Goal: Use online tool/utility: Utilize a website feature to perform a specific function

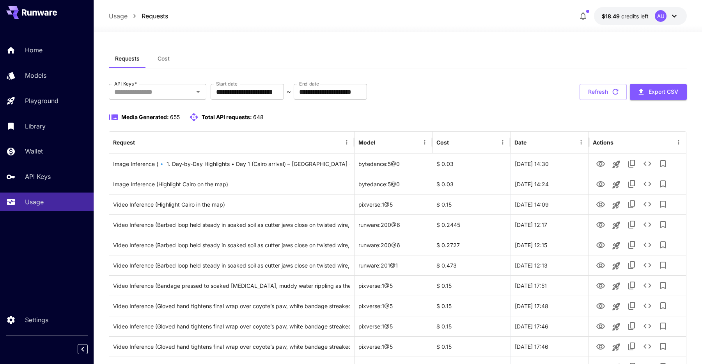
click at [459, 66] on div "Requests Cost" at bounding box center [398, 58] width 578 height 19
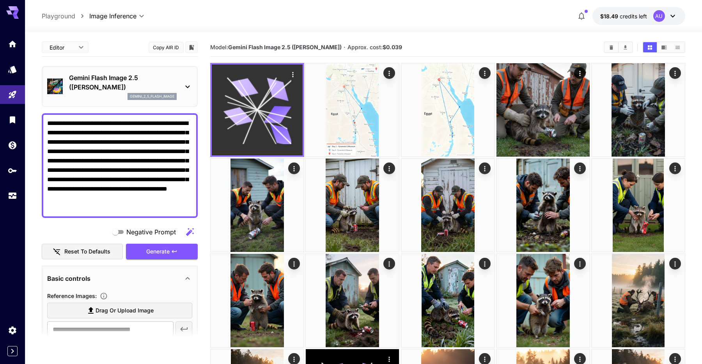
click at [293, 110] on div at bounding box center [257, 109] width 91 height 91
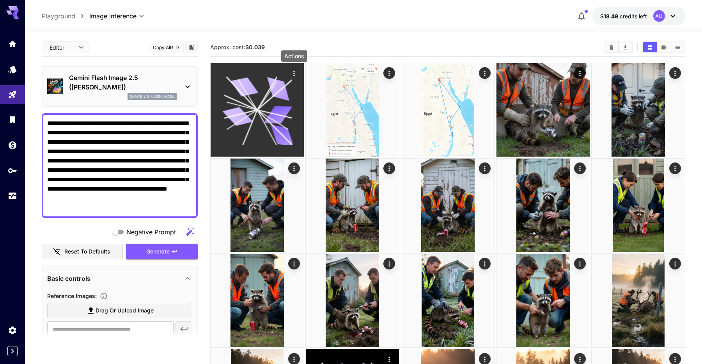
click at [295, 74] on icon "Actions" at bounding box center [294, 73] width 8 height 8
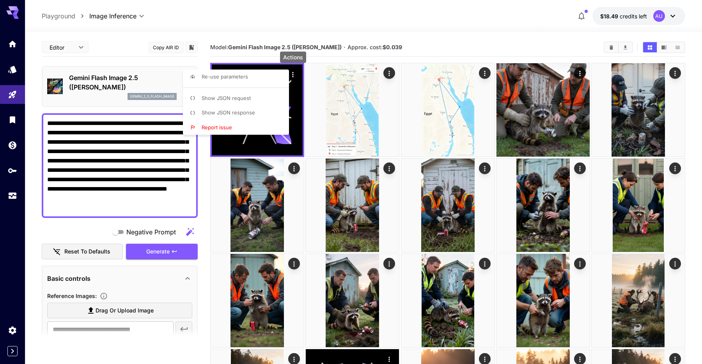
click at [251, 115] on span "Show JSON response" at bounding box center [228, 112] width 53 height 6
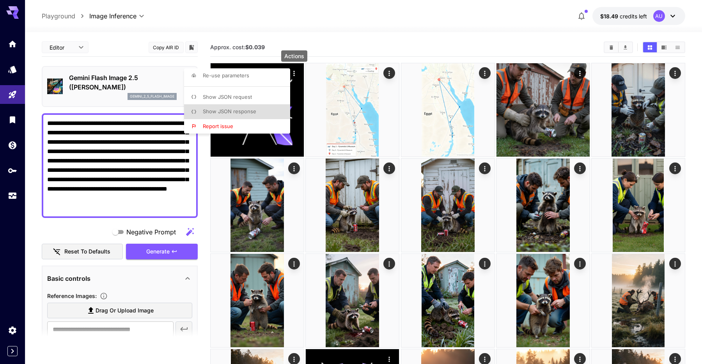
click at [148, 149] on div at bounding box center [351, 182] width 702 height 364
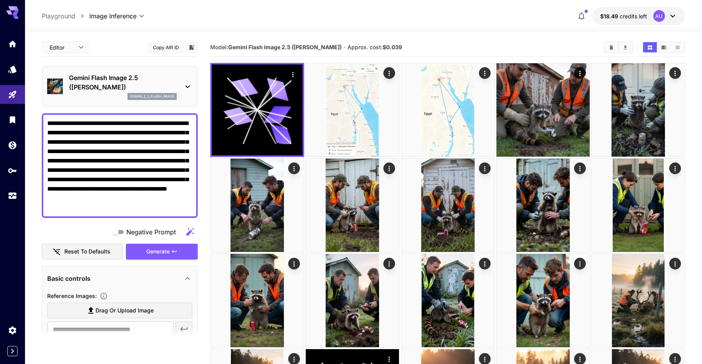
click at [148, 149] on textarea "**********" at bounding box center [119, 166] width 145 height 94
click at [138, 165] on textarea "**********" at bounding box center [119, 166] width 145 height 94
paste textarea "**********"
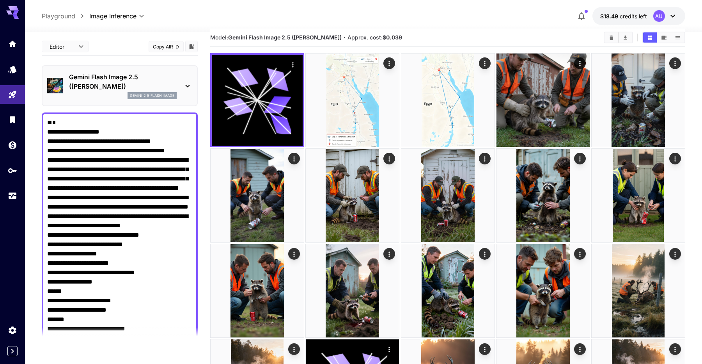
click at [53, 118] on textarea "Negative Prompt" at bounding box center [119, 352] width 145 height 468
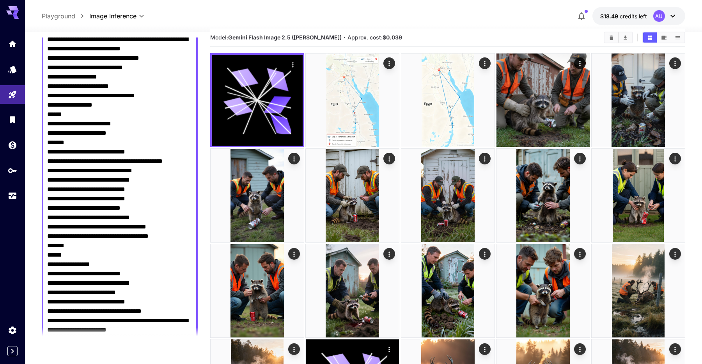
scroll to position [522, 0]
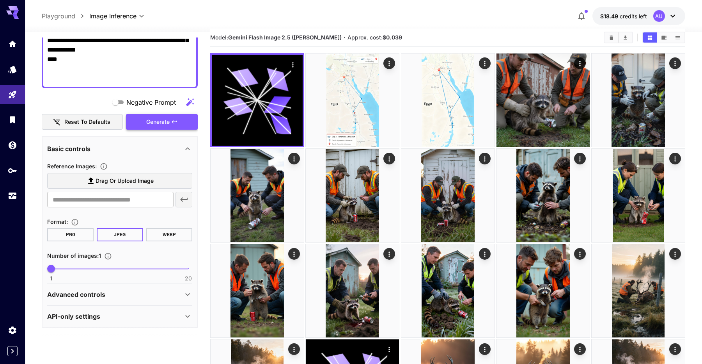
type textarea "**********"
click at [184, 123] on button "Generate" at bounding box center [162, 122] width 72 height 16
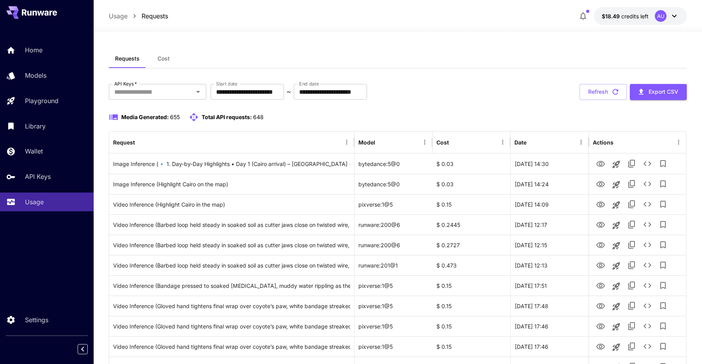
click at [439, 116] on div "Media Generated: 655 Total API requests: 648" at bounding box center [398, 116] width 578 height 9
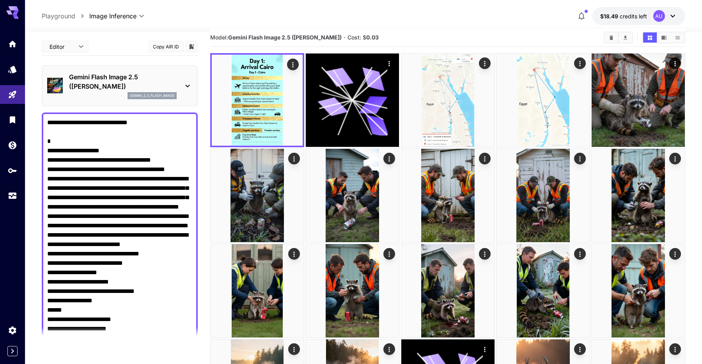
scroll to position [522, 0]
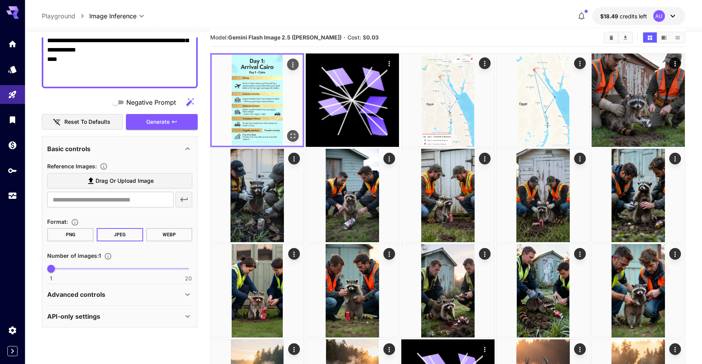
click at [292, 136] on icon "Open in fullscreen" at bounding box center [293, 136] width 8 height 8
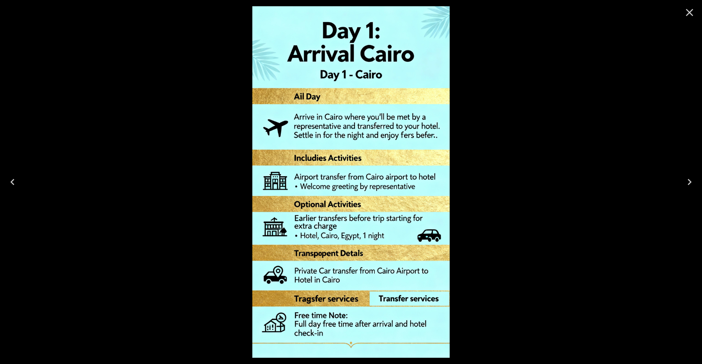
click at [494, 152] on div at bounding box center [351, 182] width 702 height 364
click at [691, 14] on icon "Close" at bounding box center [689, 12] width 7 height 7
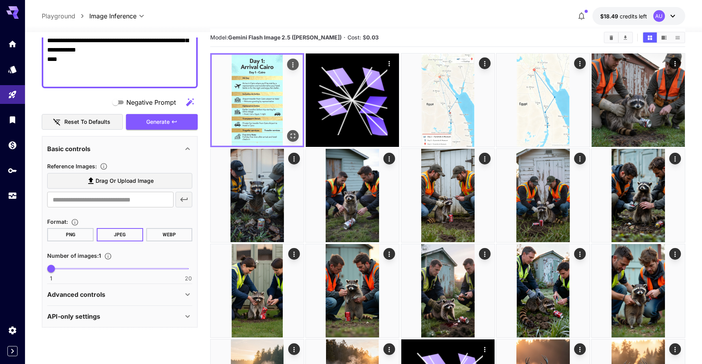
click at [295, 132] on icon "Open in fullscreen" at bounding box center [293, 136] width 8 height 8
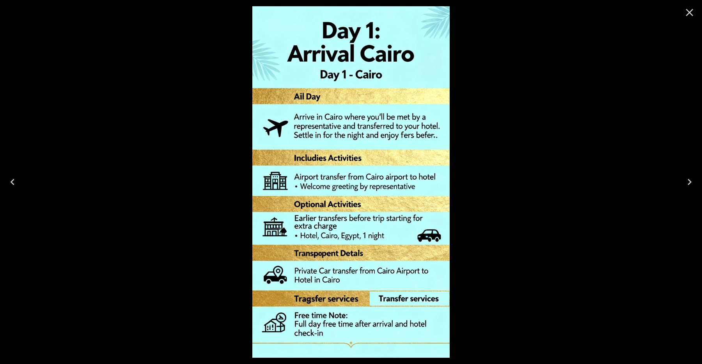
click at [483, 166] on div at bounding box center [351, 182] width 702 height 364
click at [686, 19] on button "Close" at bounding box center [690, 12] width 19 height 19
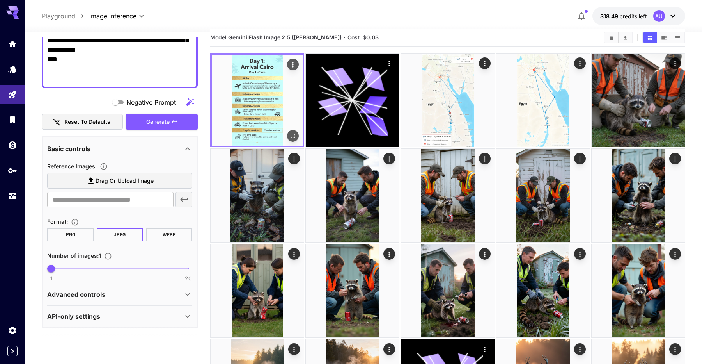
click at [291, 64] on icon "Actions" at bounding box center [293, 65] width 8 height 8
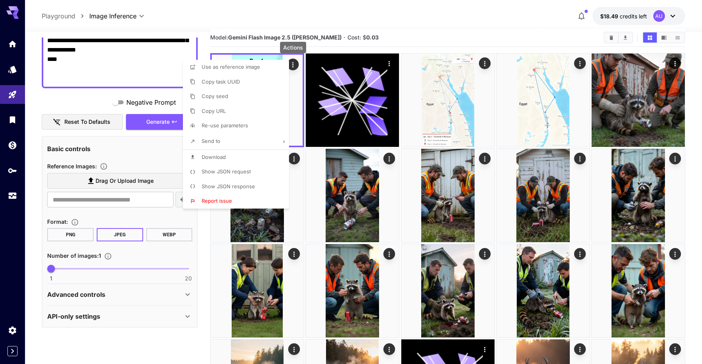
click at [258, 69] on span "Use as reference image" at bounding box center [231, 67] width 59 height 6
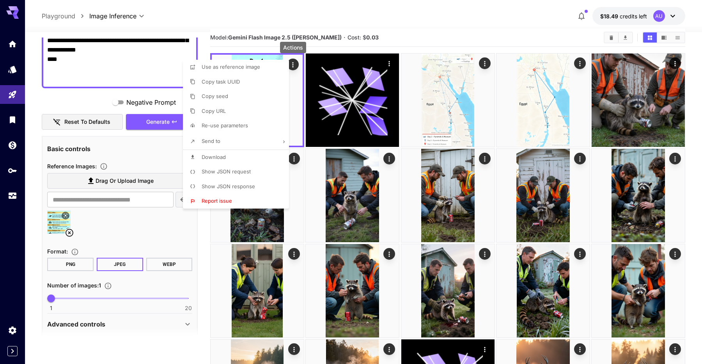
click at [512, 39] on div at bounding box center [351, 182] width 702 height 364
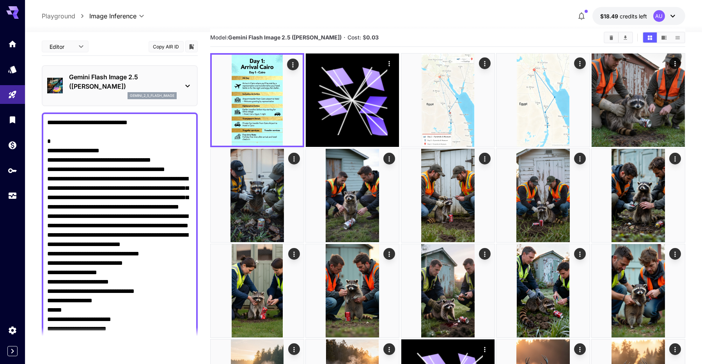
scroll to position [0, 0]
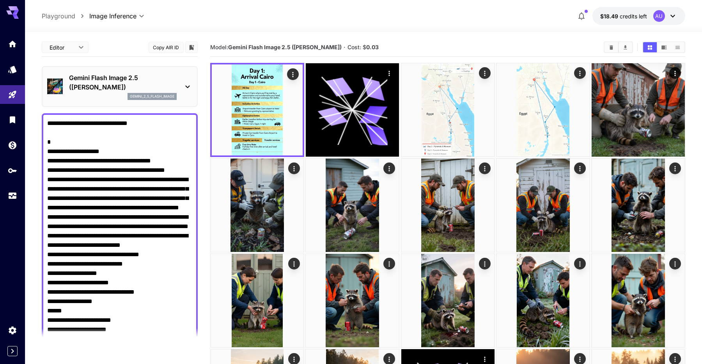
drag, startPoint x: 69, startPoint y: 288, endPoint x: 42, endPoint y: 137, distance: 152.6
click at [42, 137] on div at bounding box center [120, 362] width 156 height 498
paste textarea "**********"
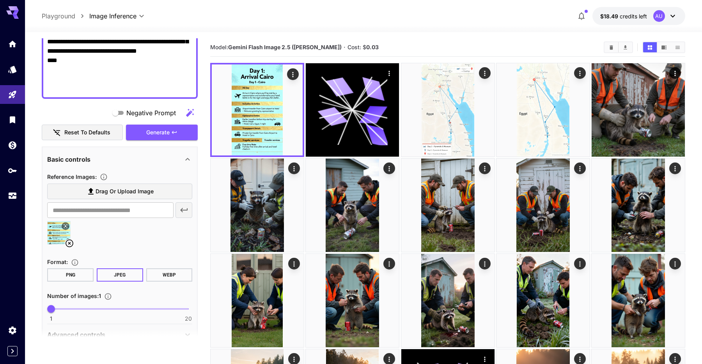
scroll to position [855, 0]
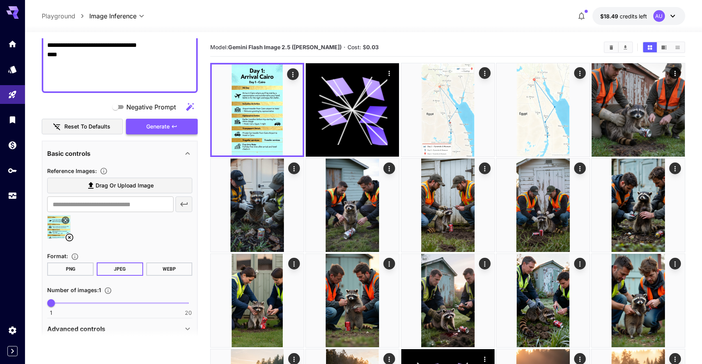
type textarea "**********"
click at [167, 127] on span "Generate" at bounding box center [157, 127] width 23 height 10
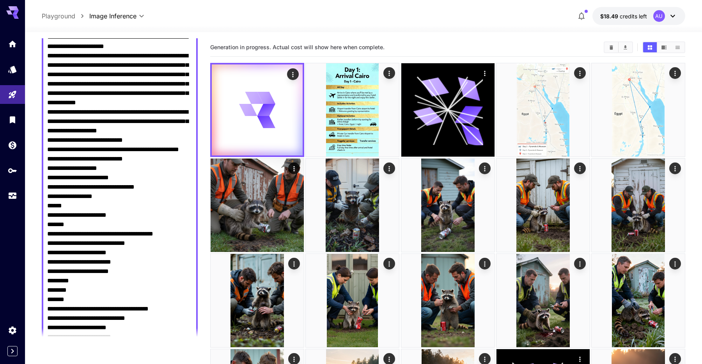
scroll to position [0, 0]
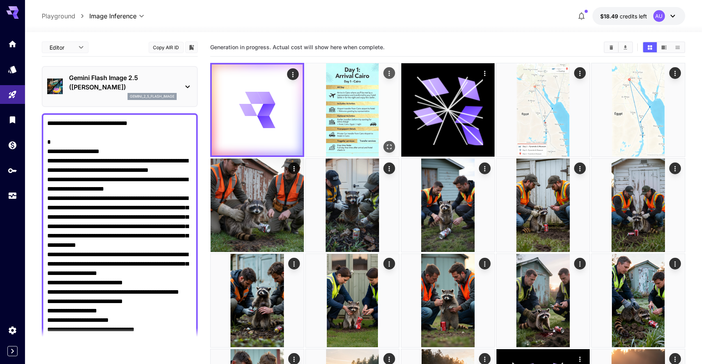
click at [389, 145] on icon "Open in fullscreen" at bounding box center [390, 147] width 8 height 8
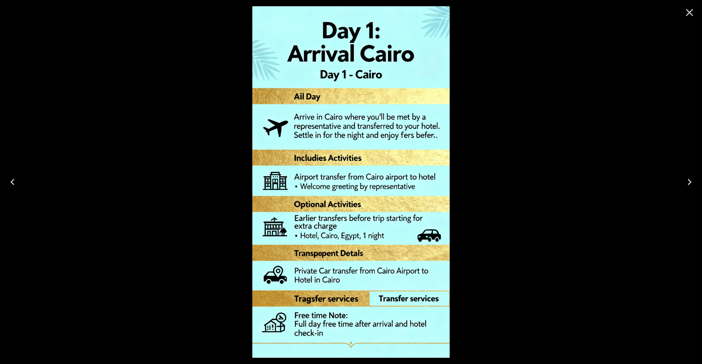
click at [689, 13] on icon "Close" at bounding box center [689, 12] width 7 height 7
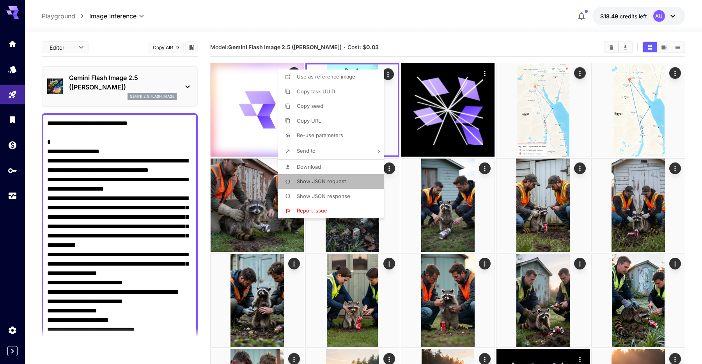
click at [355, 179] on li "Show JSON request" at bounding box center [333, 181] width 111 height 15
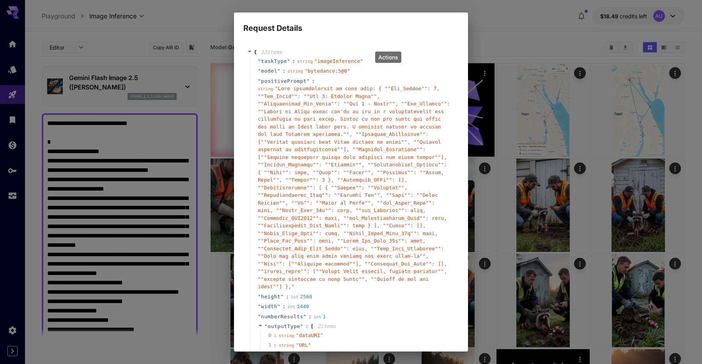
click at [501, 18] on div "Request Details { 12 item s " taskType " : string " imageInference " " model " …" at bounding box center [351, 182] width 702 height 364
click at [488, 23] on div "Request Details { 12 item s " taskType " : string " imageInference " " model " …" at bounding box center [351, 182] width 702 height 364
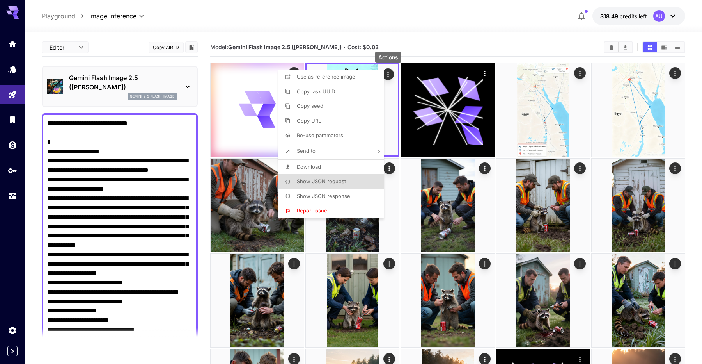
click at [379, 27] on div at bounding box center [351, 182] width 702 height 364
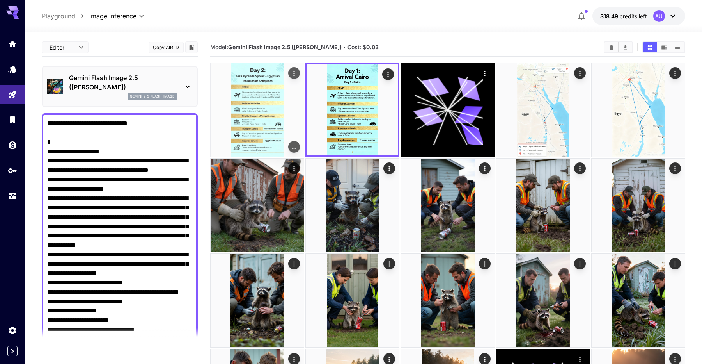
click at [267, 101] on img at bounding box center [257, 109] width 93 height 93
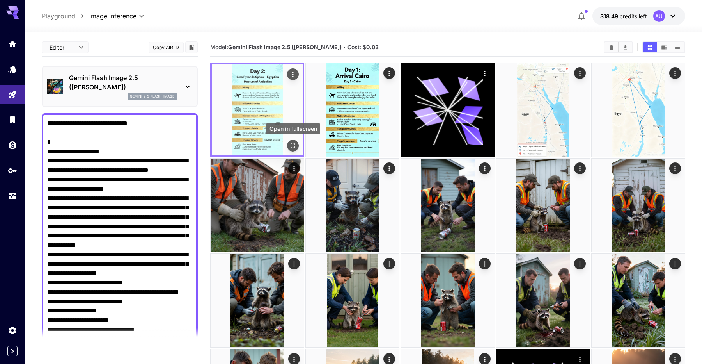
click at [293, 150] on button "Open in fullscreen" at bounding box center [293, 146] width 12 height 12
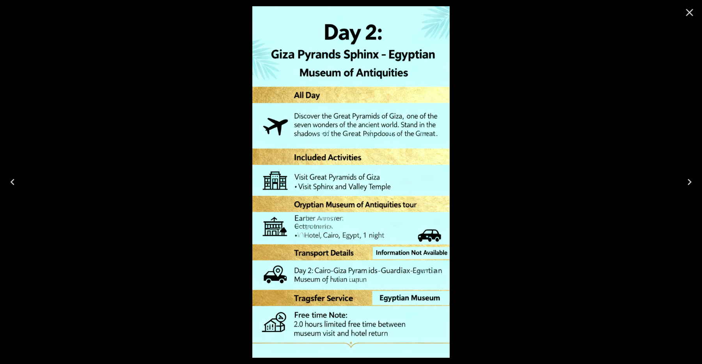
click at [696, 10] on icon "Close" at bounding box center [690, 12] width 12 height 12
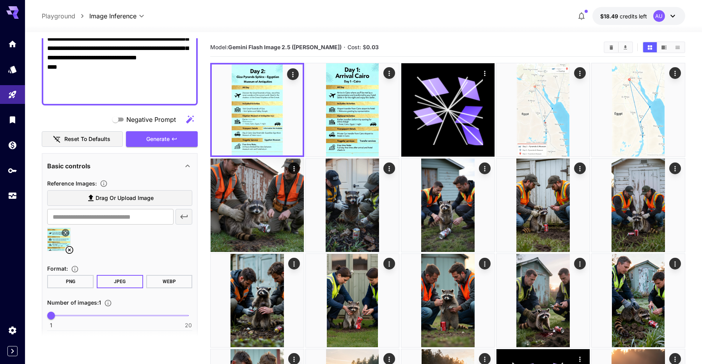
scroll to position [850, 0]
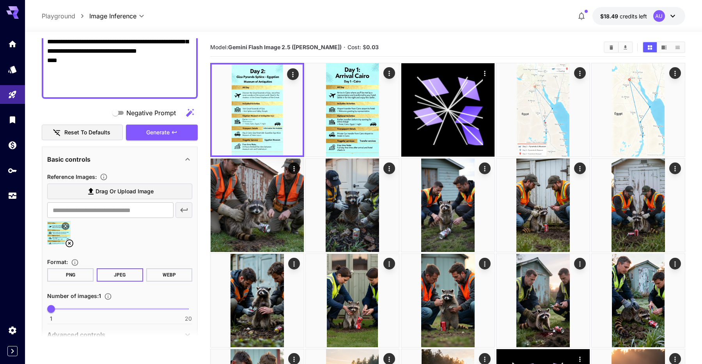
click at [68, 242] on icon at bounding box center [69, 242] width 9 height 9
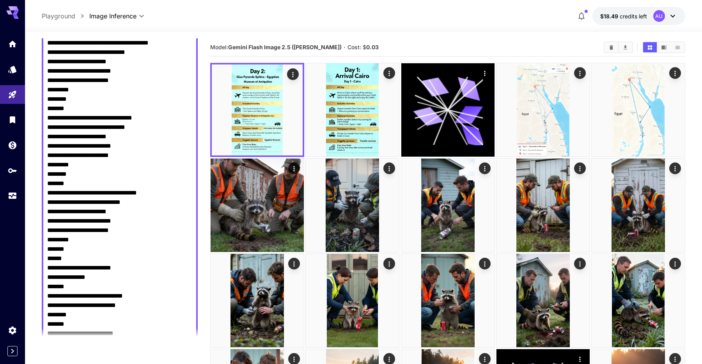
scroll to position [0, 0]
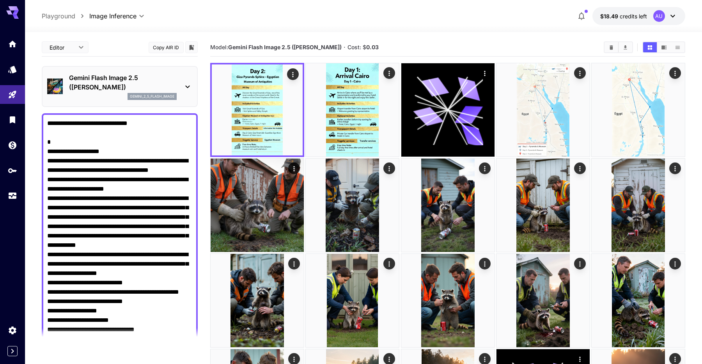
click at [174, 91] on p "Gemini Flash Image 2.5 (Nano Banana)" at bounding box center [123, 82] width 108 height 19
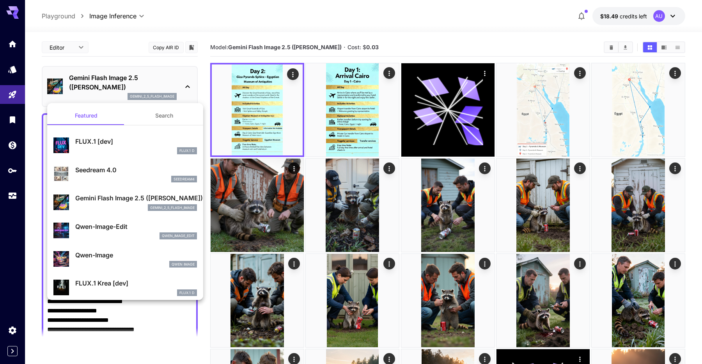
click at [126, 176] on div "seedream4" at bounding box center [136, 179] width 122 height 7
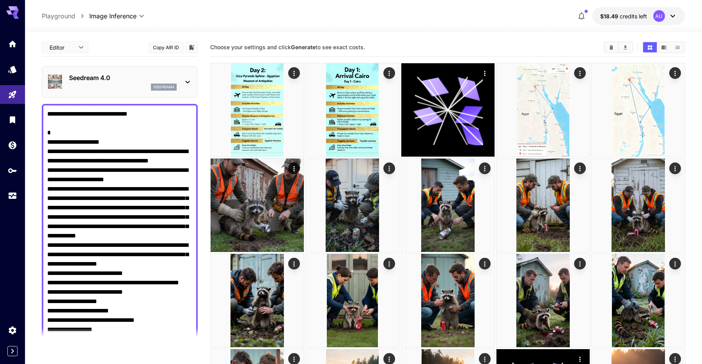
click at [163, 83] on div "Seedream 4.0 seedream4" at bounding box center [123, 82] width 108 height 18
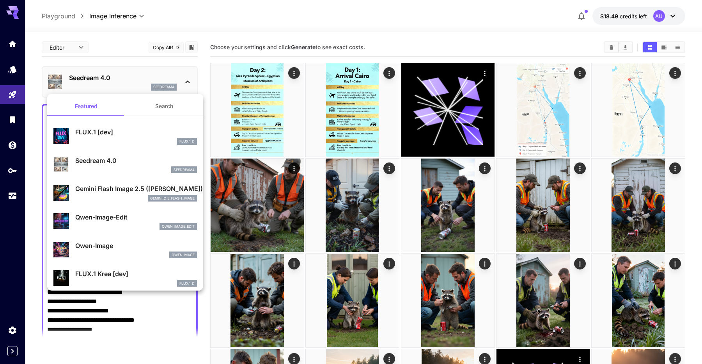
click at [134, 183] on div "Gemini Flash Image 2.5 (Nano Banana) gemini_2_5_flash_image" at bounding box center [125, 193] width 144 height 24
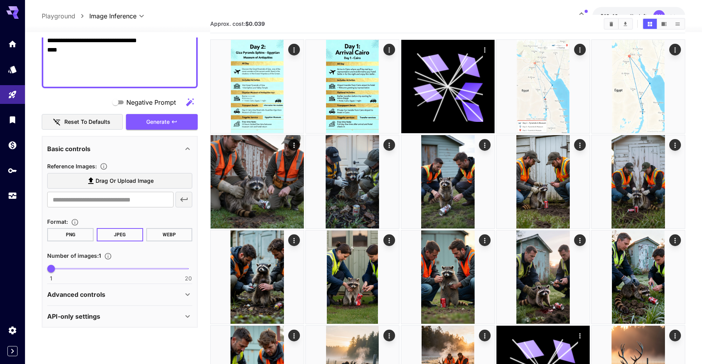
scroll to position [42, 0]
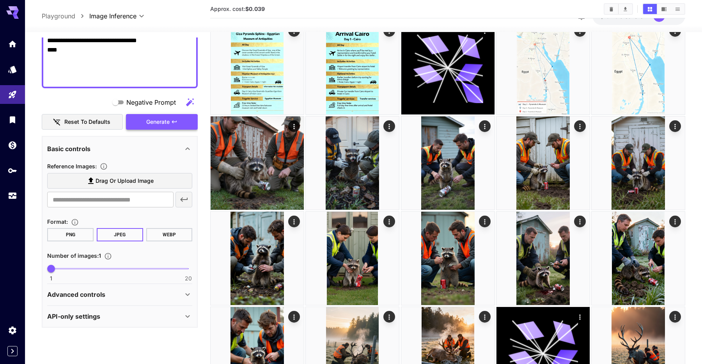
click at [170, 126] on button "Generate" at bounding box center [162, 122] width 72 height 16
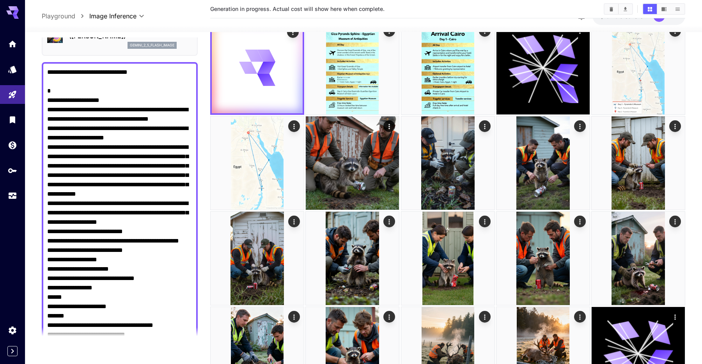
scroll to position [0, 0]
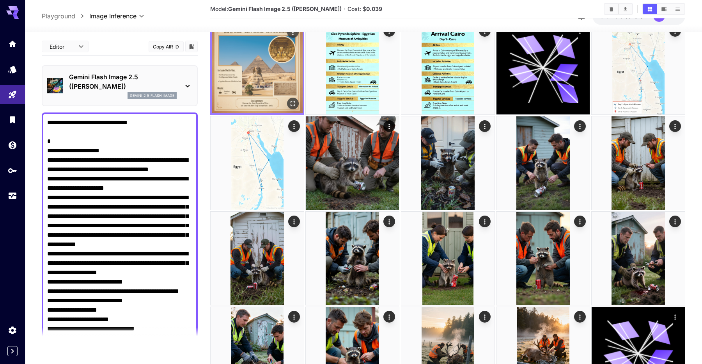
click at [297, 103] on icon "Open in fullscreen" at bounding box center [293, 104] width 8 height 8
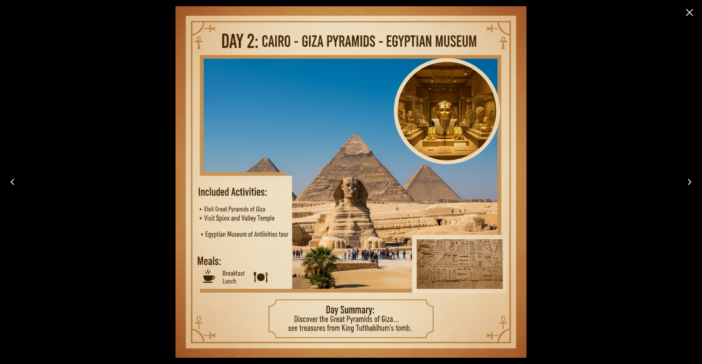
click at [685, 11] on icon "Close" at bounding box center [690, 12] width 12 height 12
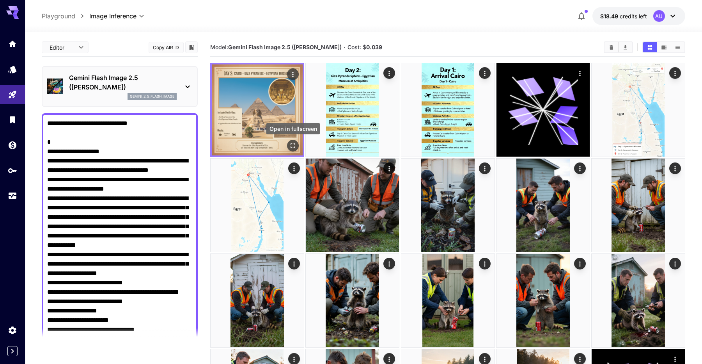
click at [291, 146] on icon "Open in fullscreen" at bounding box center [293, 146] width 8 height 8
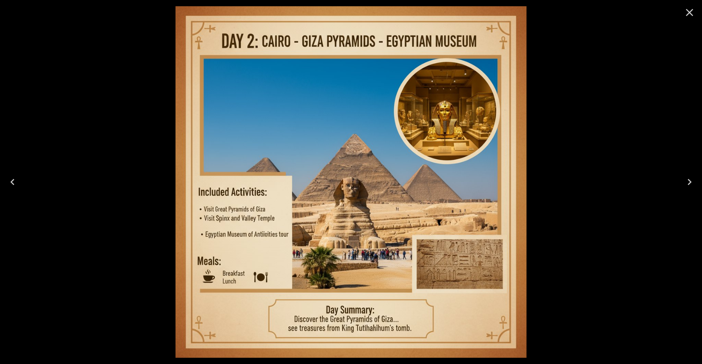
click at [688, 10] on icon "Close" at bounding box center [690, 12] width 12 height 12
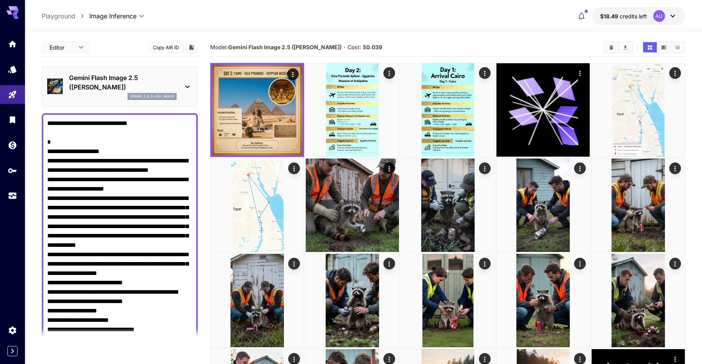
drag, startPoint x: 48, startPoint y: 141, endPoint x: 164, endPoint y: 238, distance: 150.4
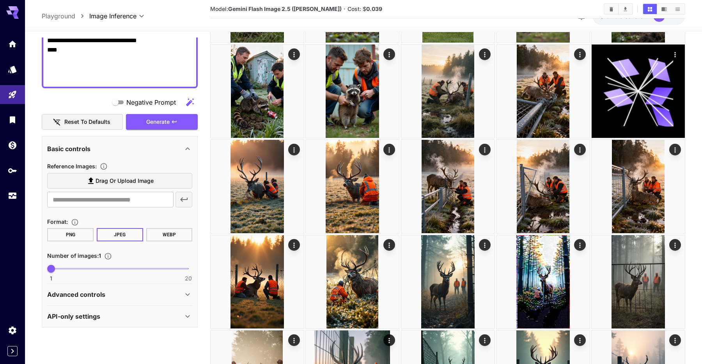
scroll to position [641, 0]
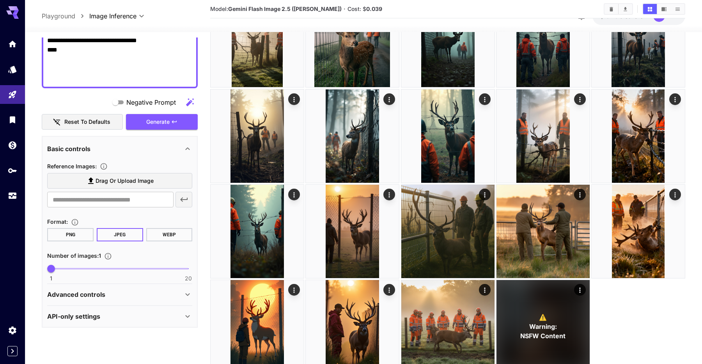
drag, startPoint x: 48, startPoint y: 141, endPoint x: 106, endPoint y: 75, distance: 88.0
paste textarea "**********"
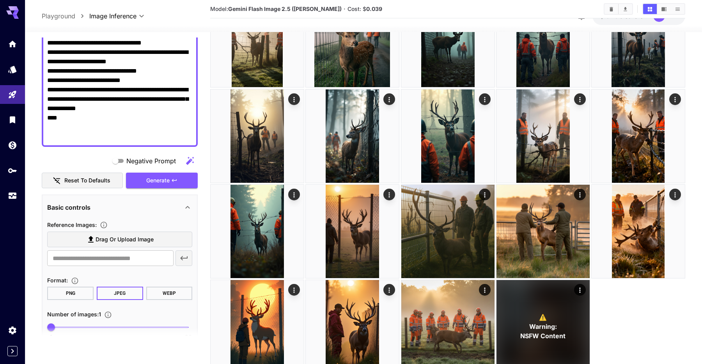
scroll to position [474, 0]
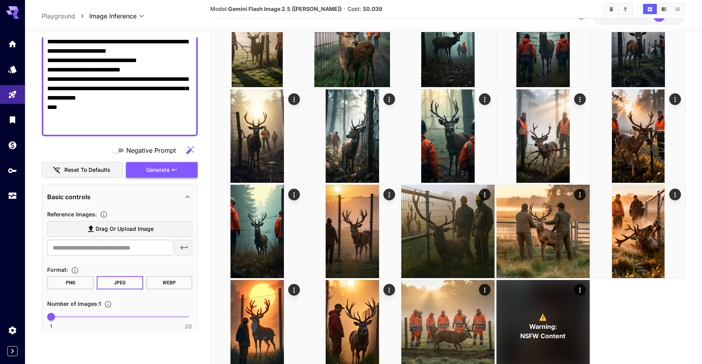
type textarea "**********"
click at [164, 170] on span "Generate" at bounding box center [157, 170] width 23 height 10
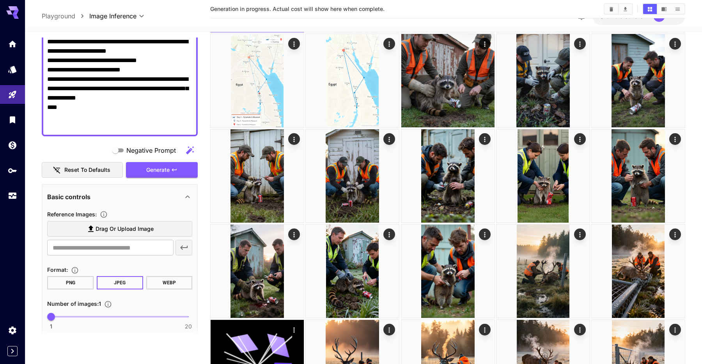
scroll to position [0, 0]
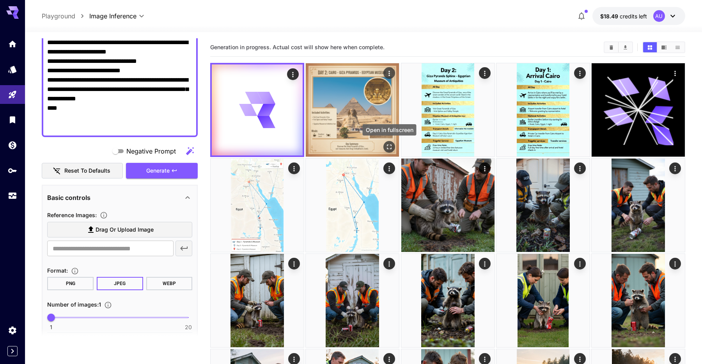
click at [387, 146] on icon "Open in fullscreen" at bounding box center [389, 146] width 5 height 5
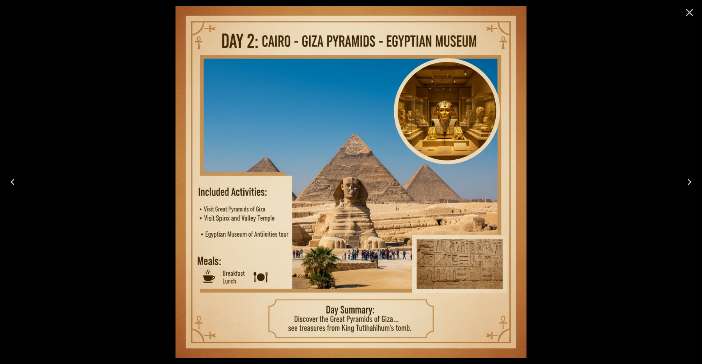
click at [695, 12] on icon "Close" at bounding box center [690, 12] width 12 height 12
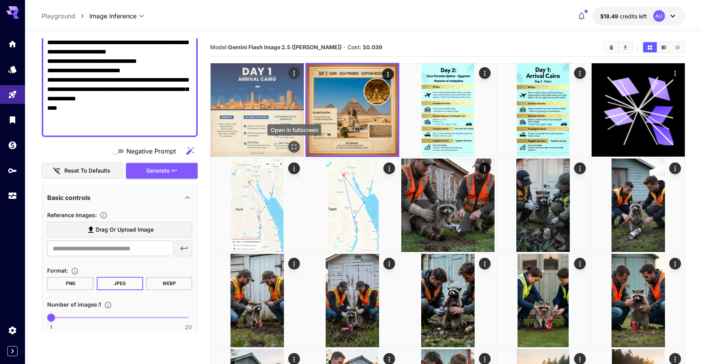
click at [290, 144] on button "Open in fullscreen" at bounding box center [294, 147] width 12 height 12
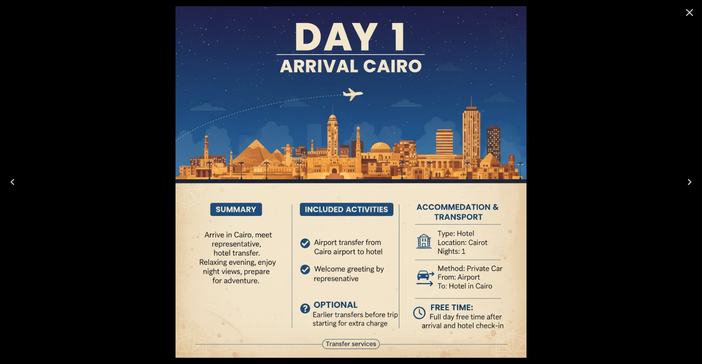
click at [684, 11] on icon "Close" at bounding box center [690, 12] width 12 height 12
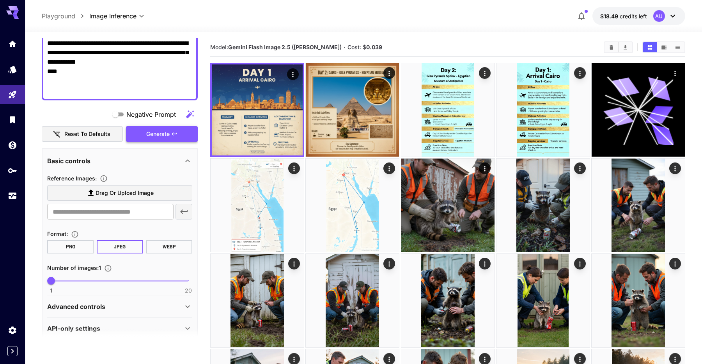
scroll to position [522, 0]
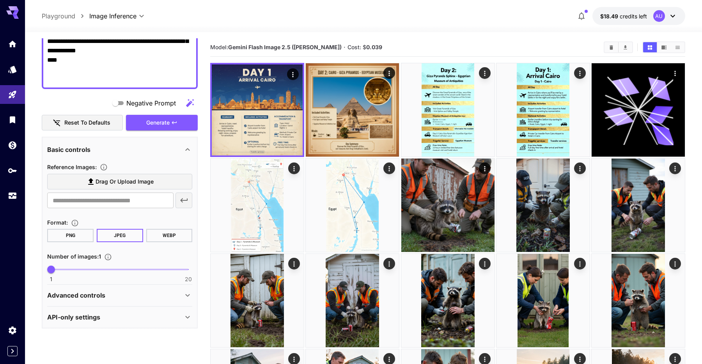
click at [171, 313] on div "API-only settings" at bounding box center [115, 316] width 136 height 9
click at [176, 286] on div "Advanced controls" at bounding box center [119, 295] width 145 height 19
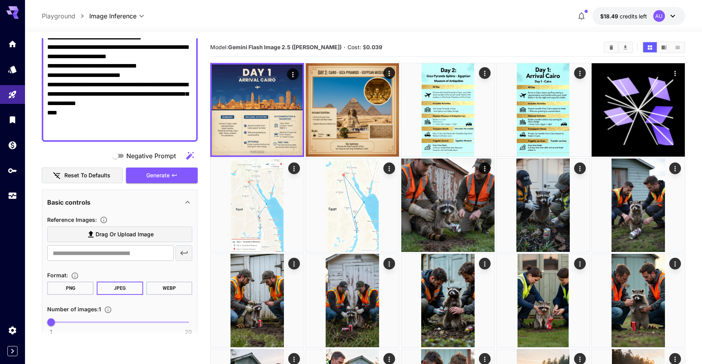
scroll to position [386, 0]
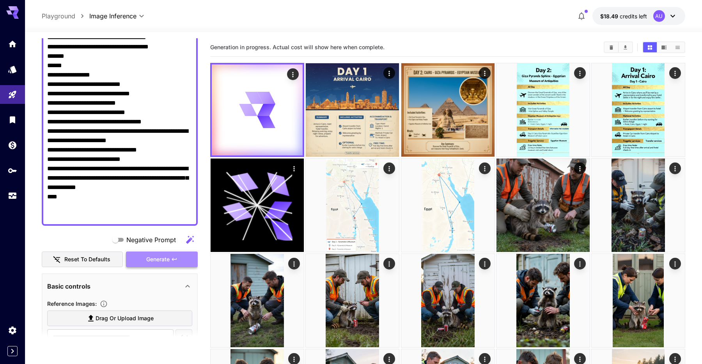
click at [176, 254] on button "Generate" at bounding box center [162, 259] width 72 height 16
click at [181, 256] on button "Generate" at bounding box center [162, 259] width 72 height 16
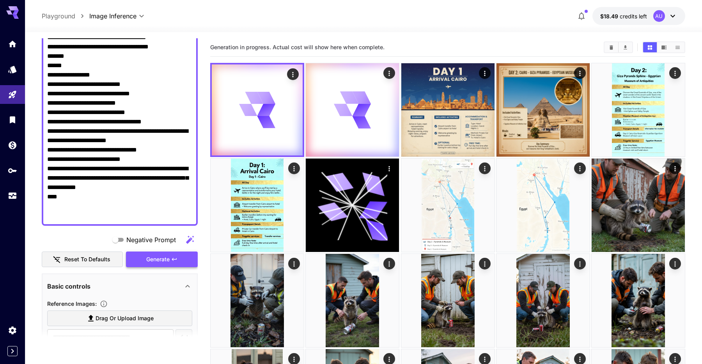
click at [181, 256] on button "Generate" at bounding box center [162, 259] width 72 height 16
click at [181, 257] on button "Generate" at bounding box center [162, 259] width 72 height 16
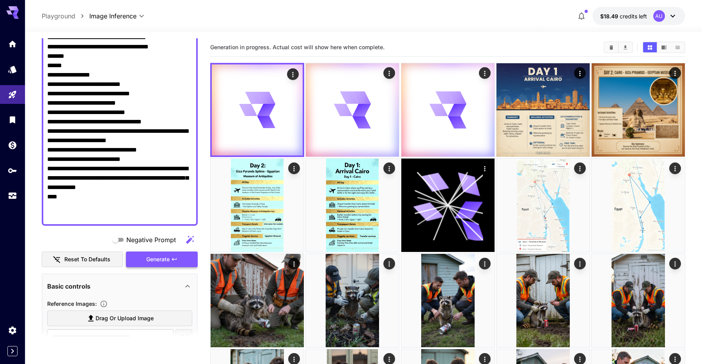
click at [181, 257] on button "Generate" at bounding box center [162, 259] width 72 height 16
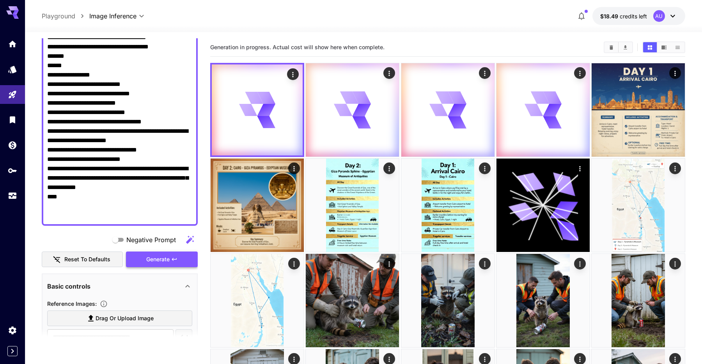
click at [181, 257] on button "Generate" at bounding box center [162, 259] width 72 height 16
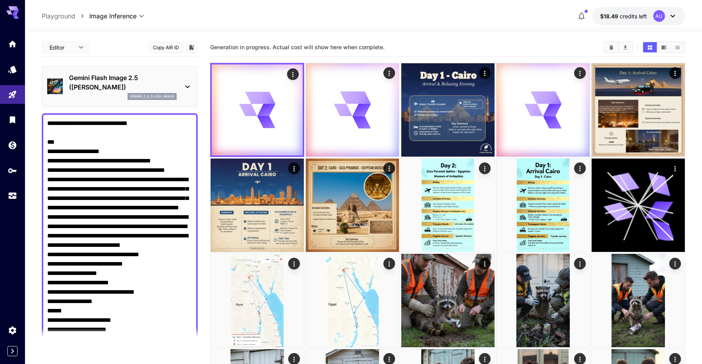
scroll to position [386, 0]
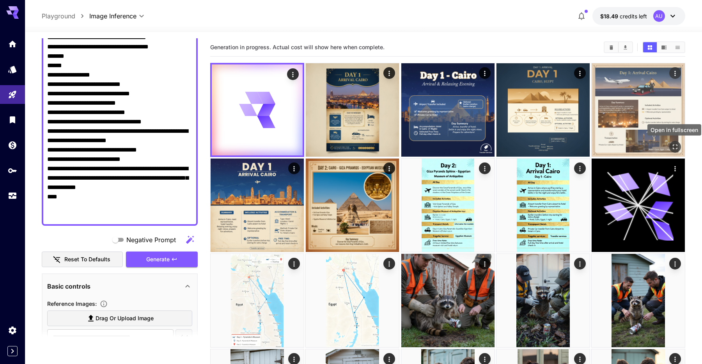
click at [677, 147] on icon "Open in fullscreen" at bounding box center [676, 147] width 8 height 8
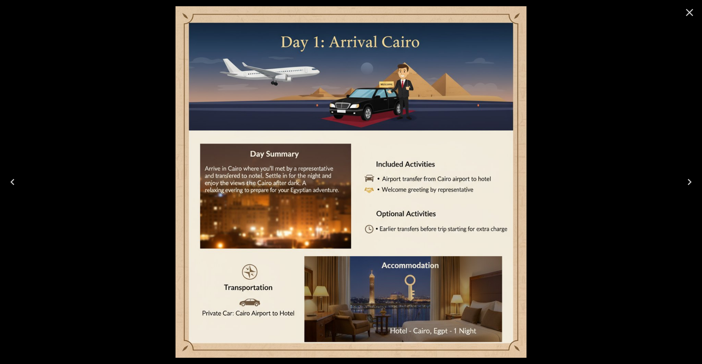
click at [688, 12] on icon "Close" at bounding box center [689, 12] width 7 height 7
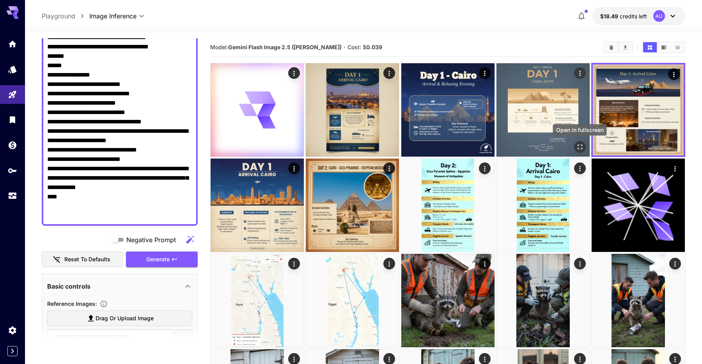
click at [578, 142] on button "Open in fullscreen" at bounding box center [580, 147] width 12 height 12
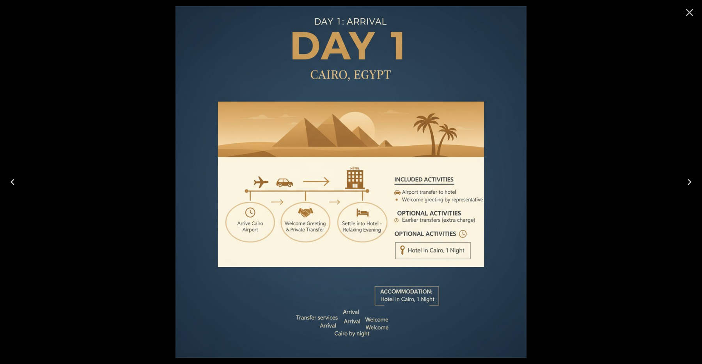
click at [689, 15] on icon "Close" at bounding box center [690, 12] width 12 height 12
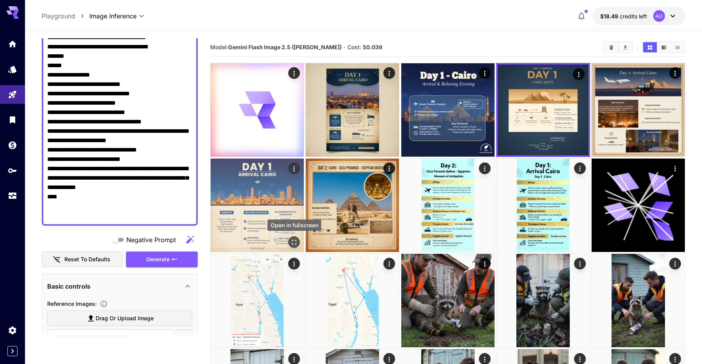
click at [295, 239] on icon "Open in fullscreen" at bounding box center [294, 242] width 8 height 8
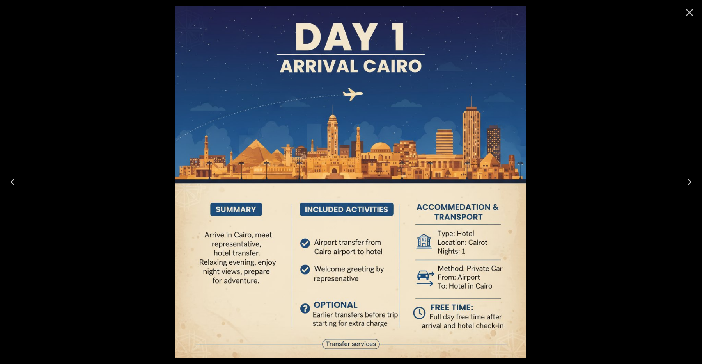
click at [693, 10] on icon "Close" at bounding box center [690, 12] width 12 height 12
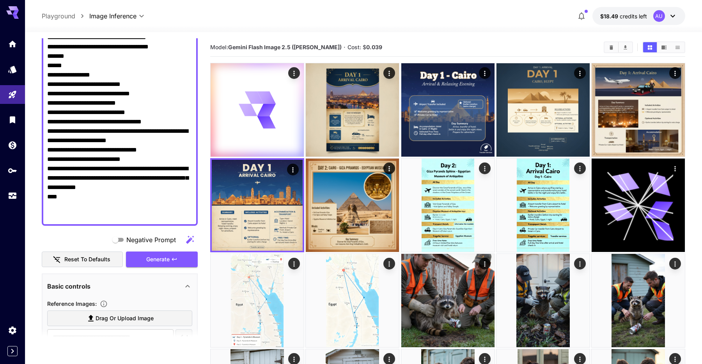
click at [401, 49] on section "Model: Gemini Flash Image 2.5 (Nano Banana) · Cost: $ 0.039" at bounding box center [403, 47] width 387 height 9
drag, startPoint x: 365, startPoint y: 47, endPoint x: 380, endPoint y: 47, distance: 14.8
click at [380, 47] on section "Model: Gemini Flash Image 2.5 (Nano Banana) · Cost: $ 0.039" at bounding box center [403, 47] width 387 height 9
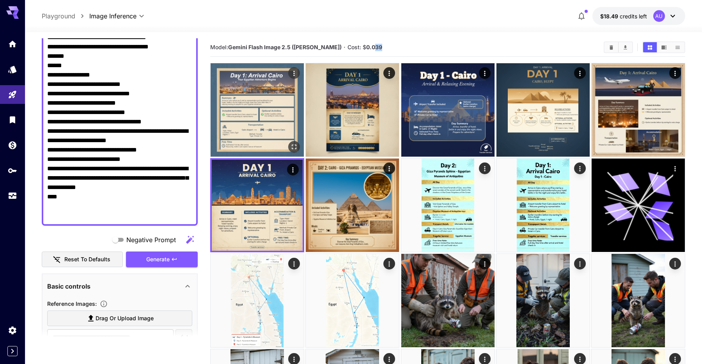
click at [299, 144] on button "Open in fullscreen" at bounding box center [294, 147] width 12 height 12
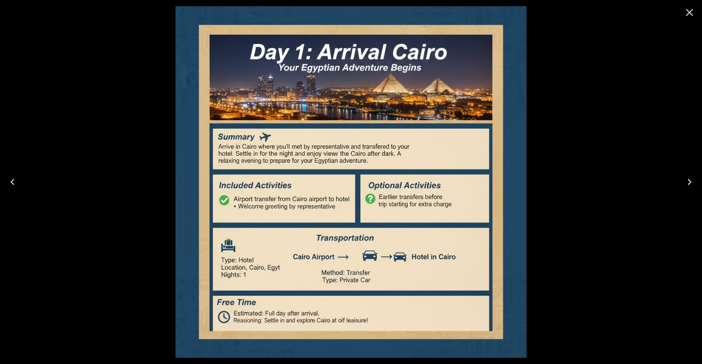
click at [689, 11] on icon "Close" at bounding box center [689, 12] width 7 height 7
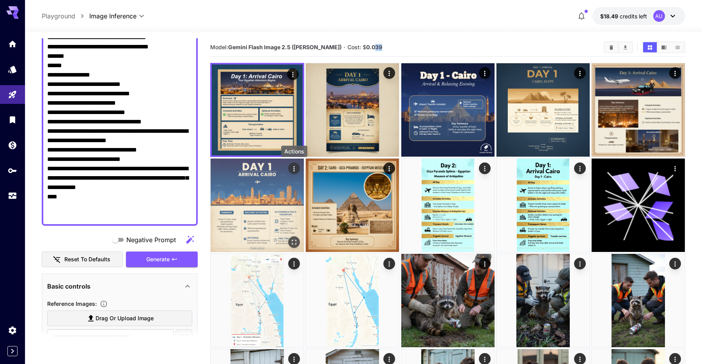
click at [293, 171] on icon "Actions" at bounding box center [294, 169] width 8 height 8
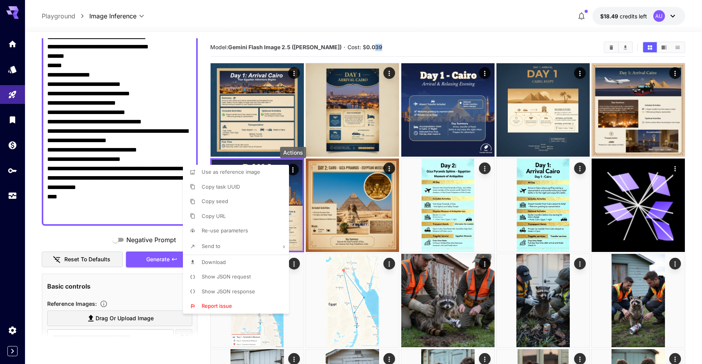
click at [259, 173] on li "Use as reference image" at bounding box center [238, 172] width 111 height 15
click at [158, 186] on div at bounding box center [351, 182] width 702 height 364
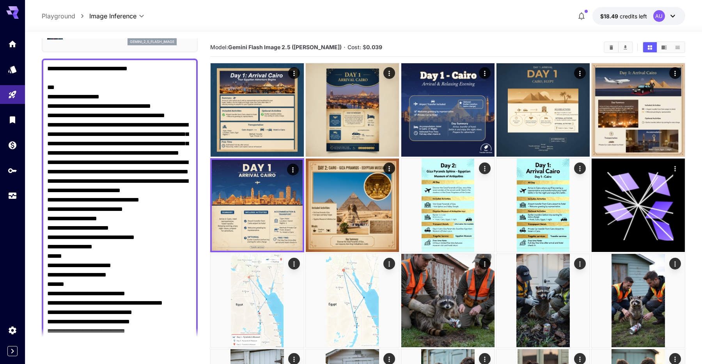
scroll to position [0, 0]
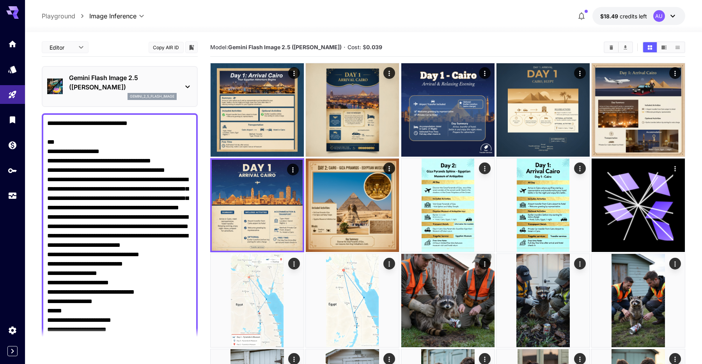
click at [144, 154] on textarea "Negative Prompt" at bounding box center [119, 362] width 145 height 487
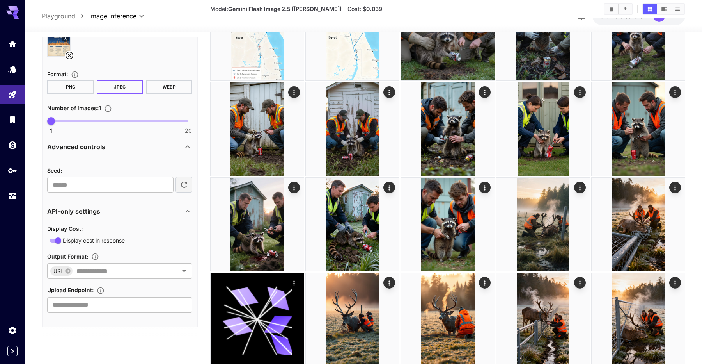
scroll to position [318, 0]
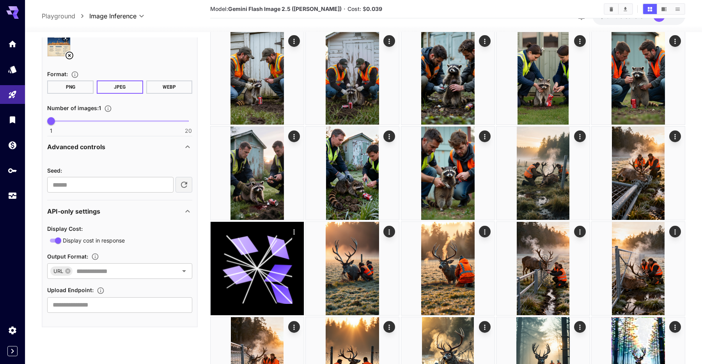
drag, startPoint x: 50, startPoint y: 142, endPoint x: 156, endPoint y: 131, distance: 106.3
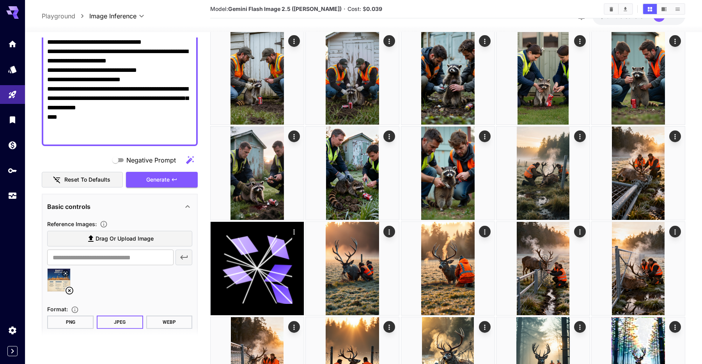
paste textarea "**********"
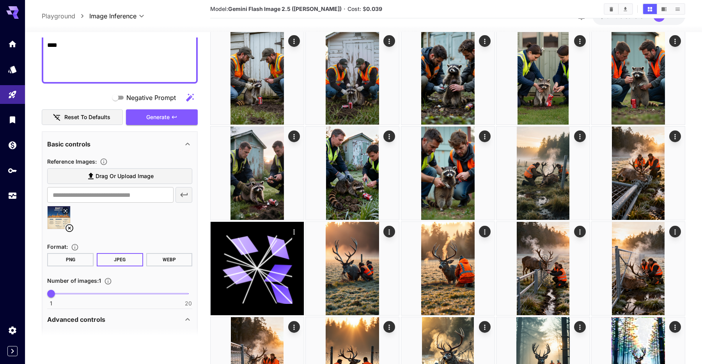
scroll to position [861, 0]
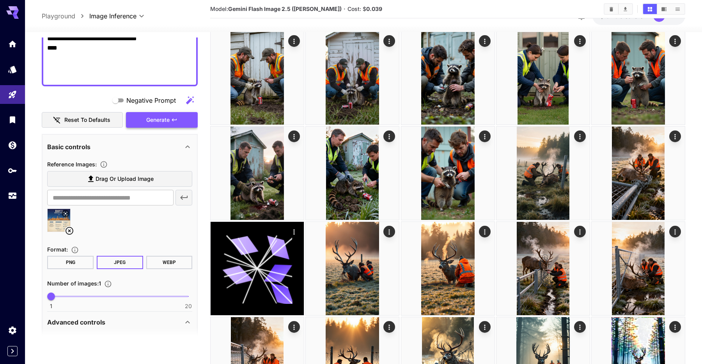
type textarea "**********"
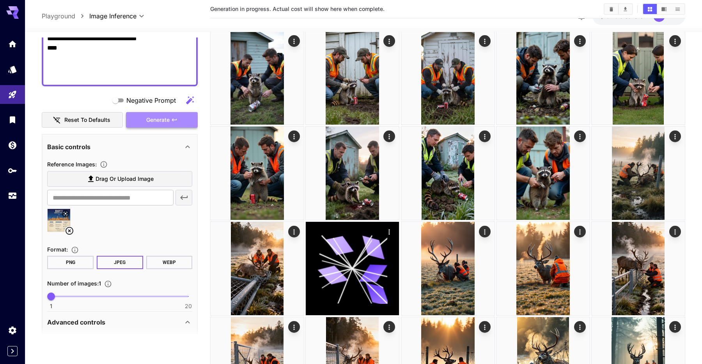
click at [176, 121] on icon "button" at bounding box center [174, 120] width 6 height 6
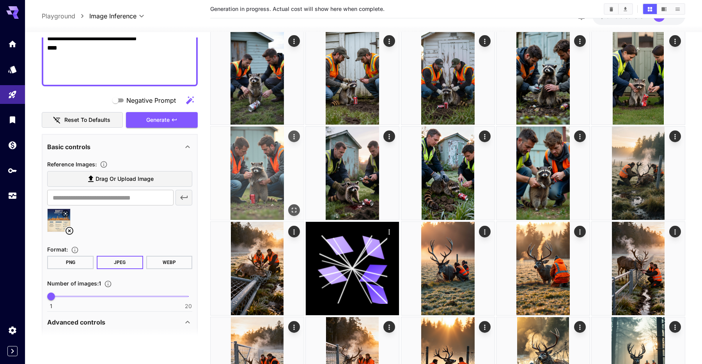
scroll to position [0, 0]
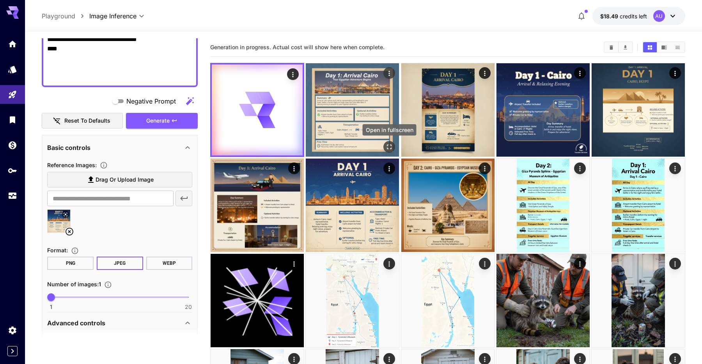
click at [389, 145] on icon "Open in fullscreen" at bounding box center [390, 147] width 8 height 8
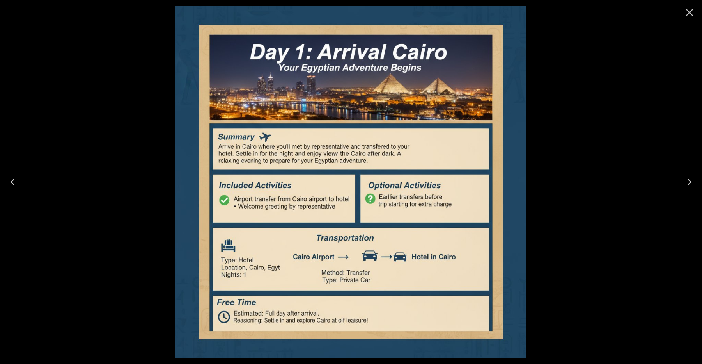
click at [608, 84] on div at bounding box center [351, 182] width 702 height 364
click at [681, 14] on button "Close" at bounding box center [690, 12] width 19 height 19
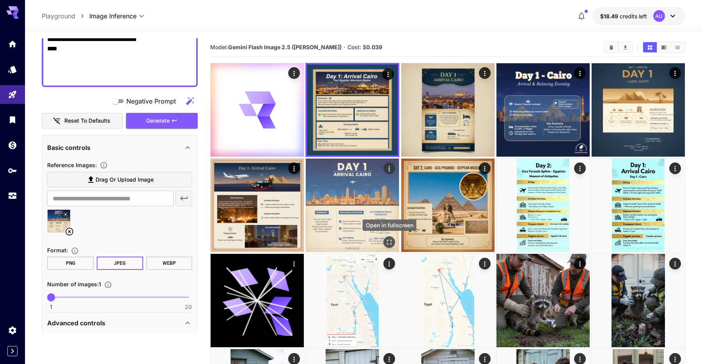
click at [387, 242] on icon "Open in fullscreen" at bounding box center [390, 242] width 8 height 8
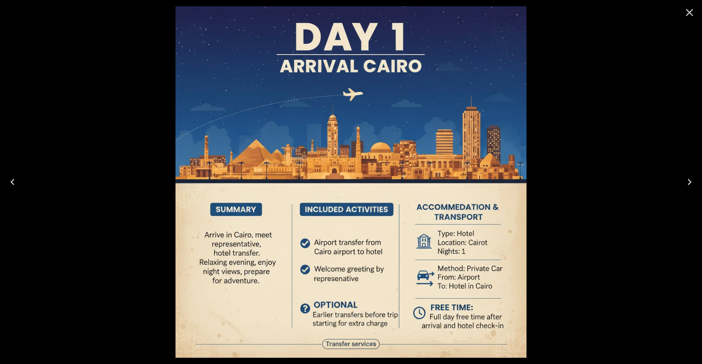
click at [689, 18] on icon "Close" at bounding box center [690, 12] width 12 height 12
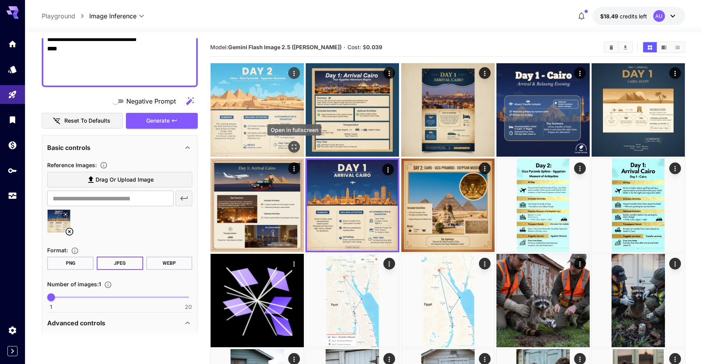
click at [295, 147] on icon "Open in fullscreen" at bounding box center [294, 147] width 8 height 8
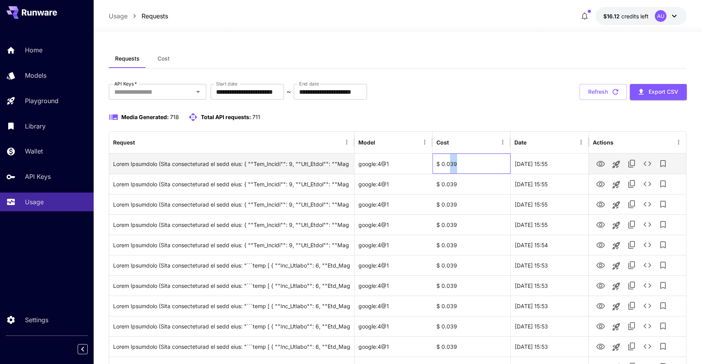
drag, startPoint x: 461, startPoint y: 168, endPoint x: 450, endPoint y: 167, distance: 11.4
click at [450, 167] on div "$ 0.039" at bounding box center [472, 163] width 78 height 20
